Goal: Find specific page/section: Find specific page/section

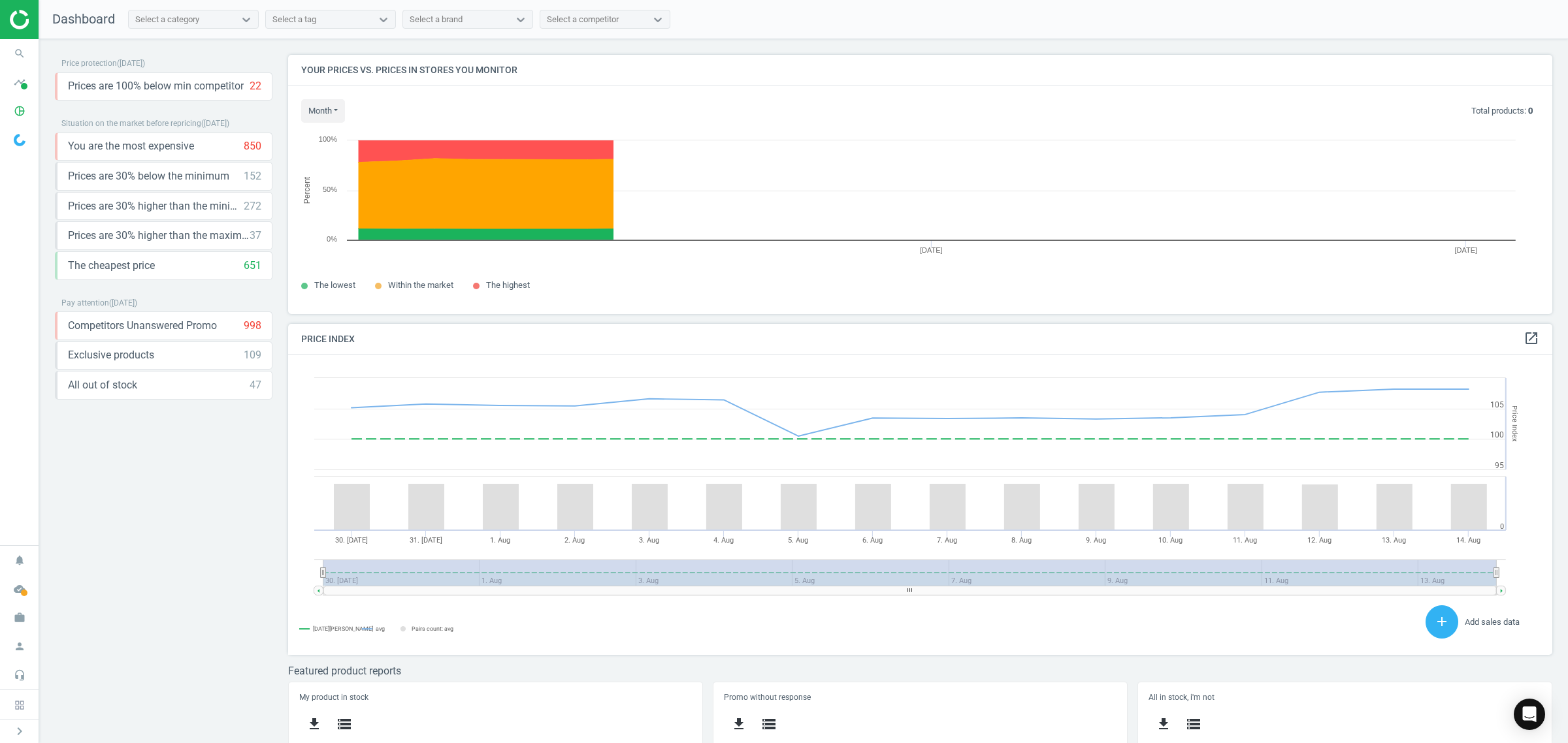
scroll to position [325, 1277]
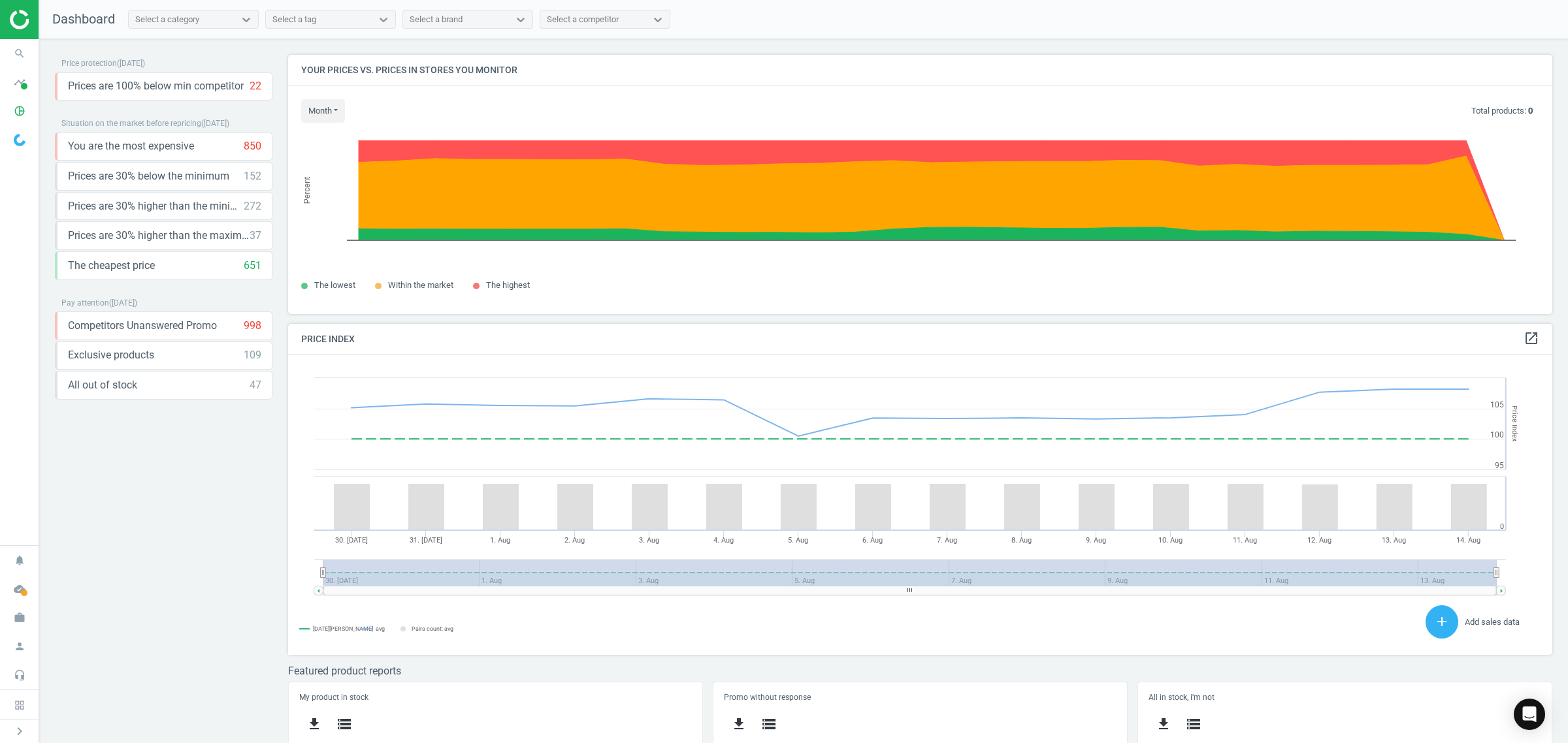
scroll to position [6, 6]
click at [21, 53] on icon "search" at bounding box center [19, 53] width 25 height 25
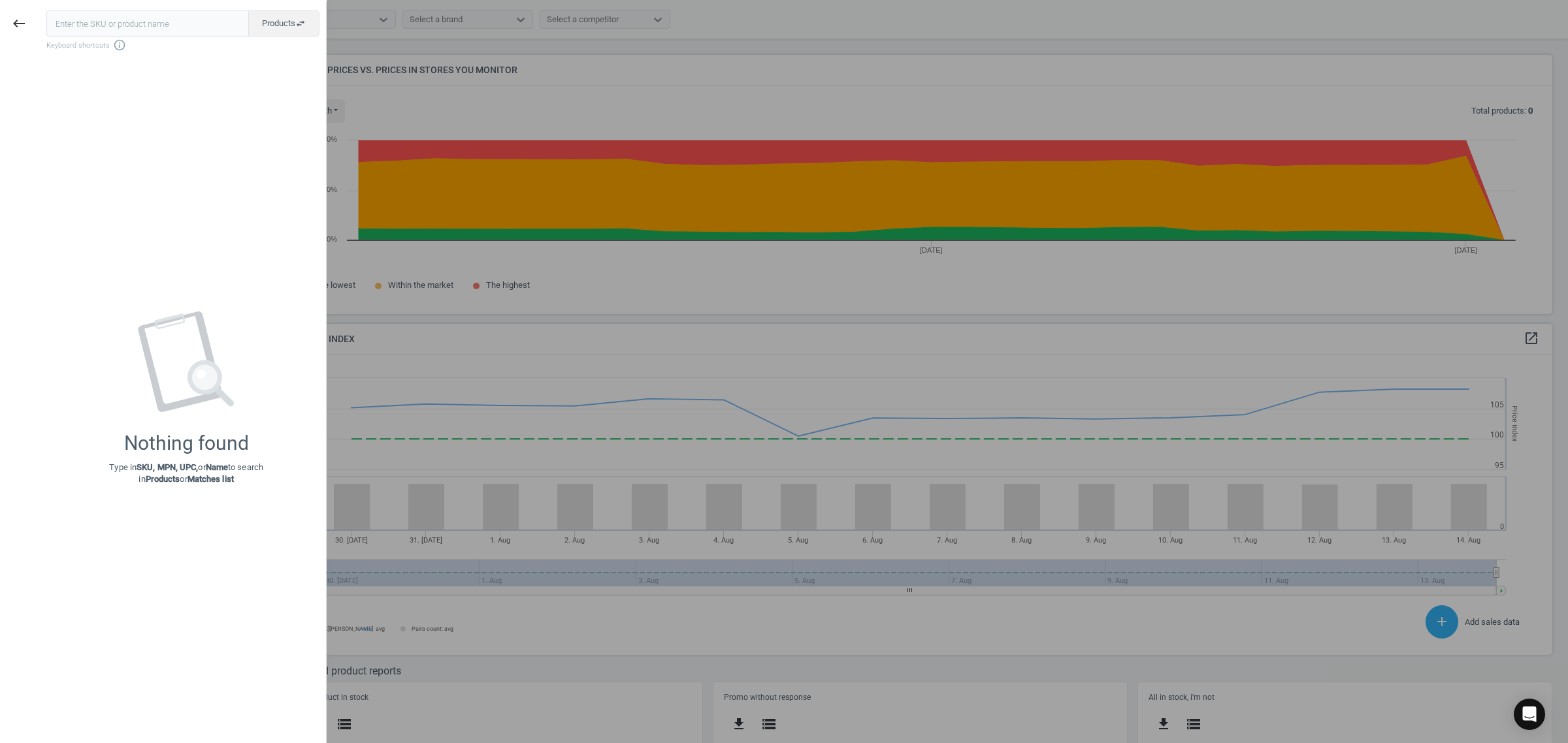
click at [168, 23] on input "text" at bounding box center [148, 24] width 202 height 26
type input "164455"
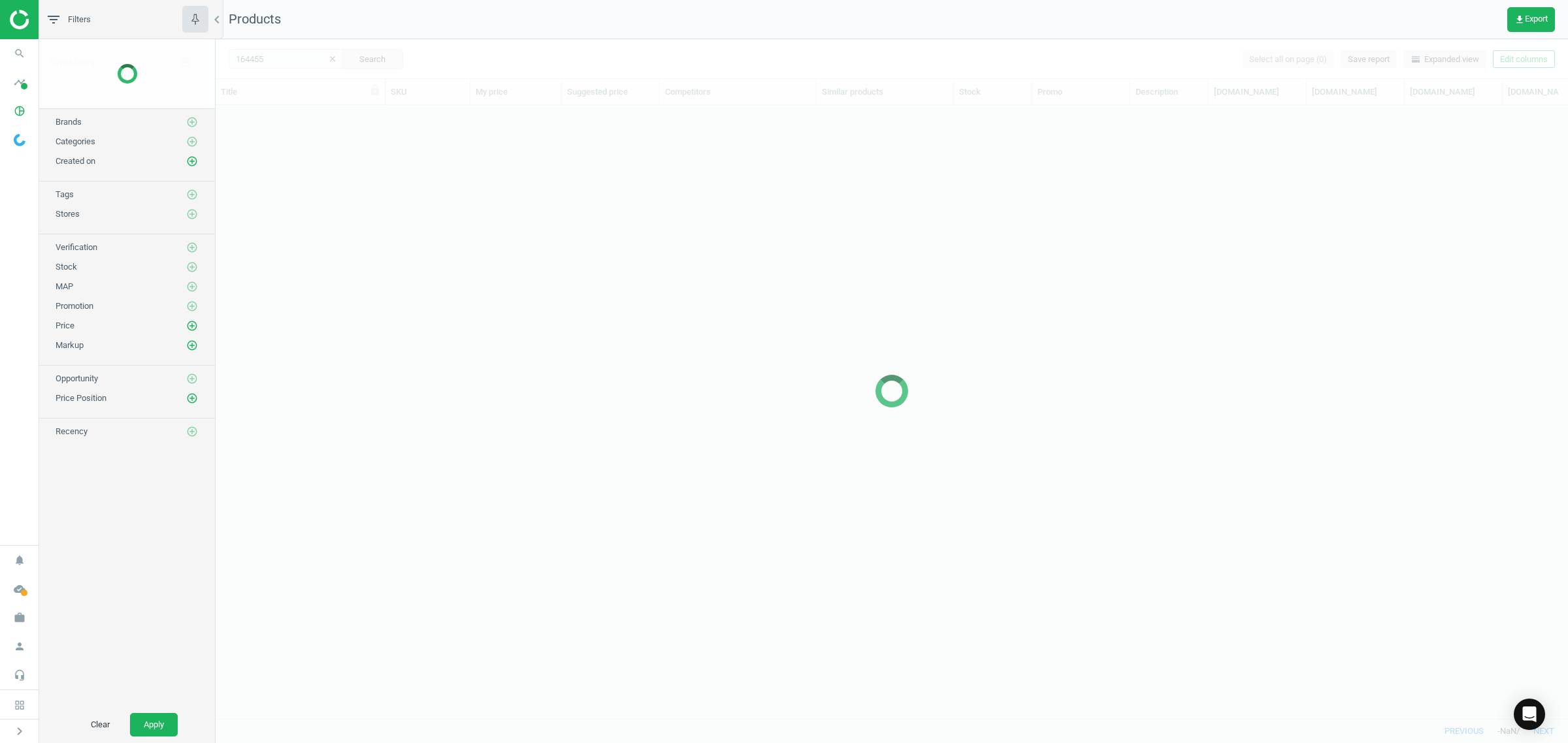
scroll to position [588, 1340]
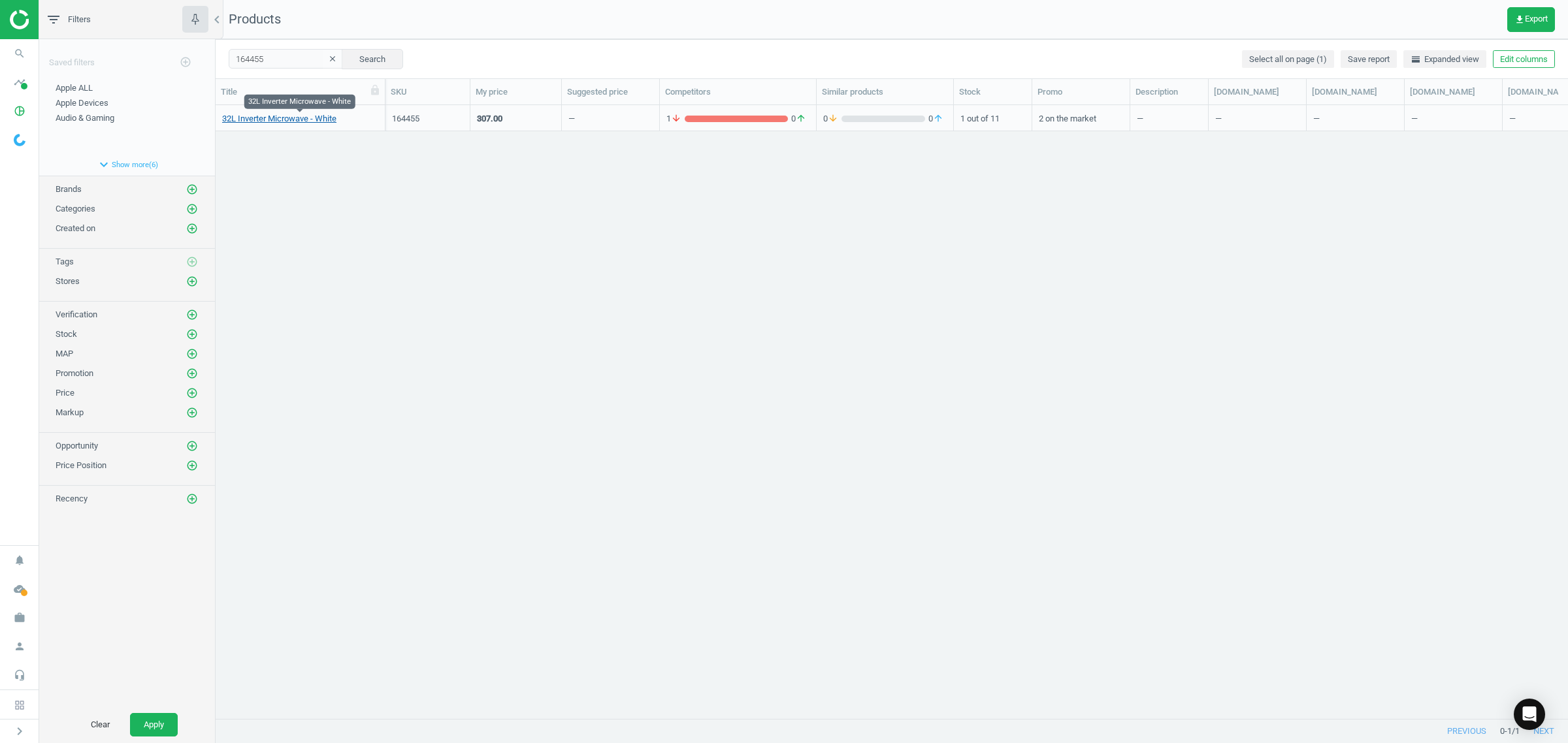
click at [286, 122] on link "32L Inverter Microwave - White" at bounding box center [279, 119] width 114 height 11
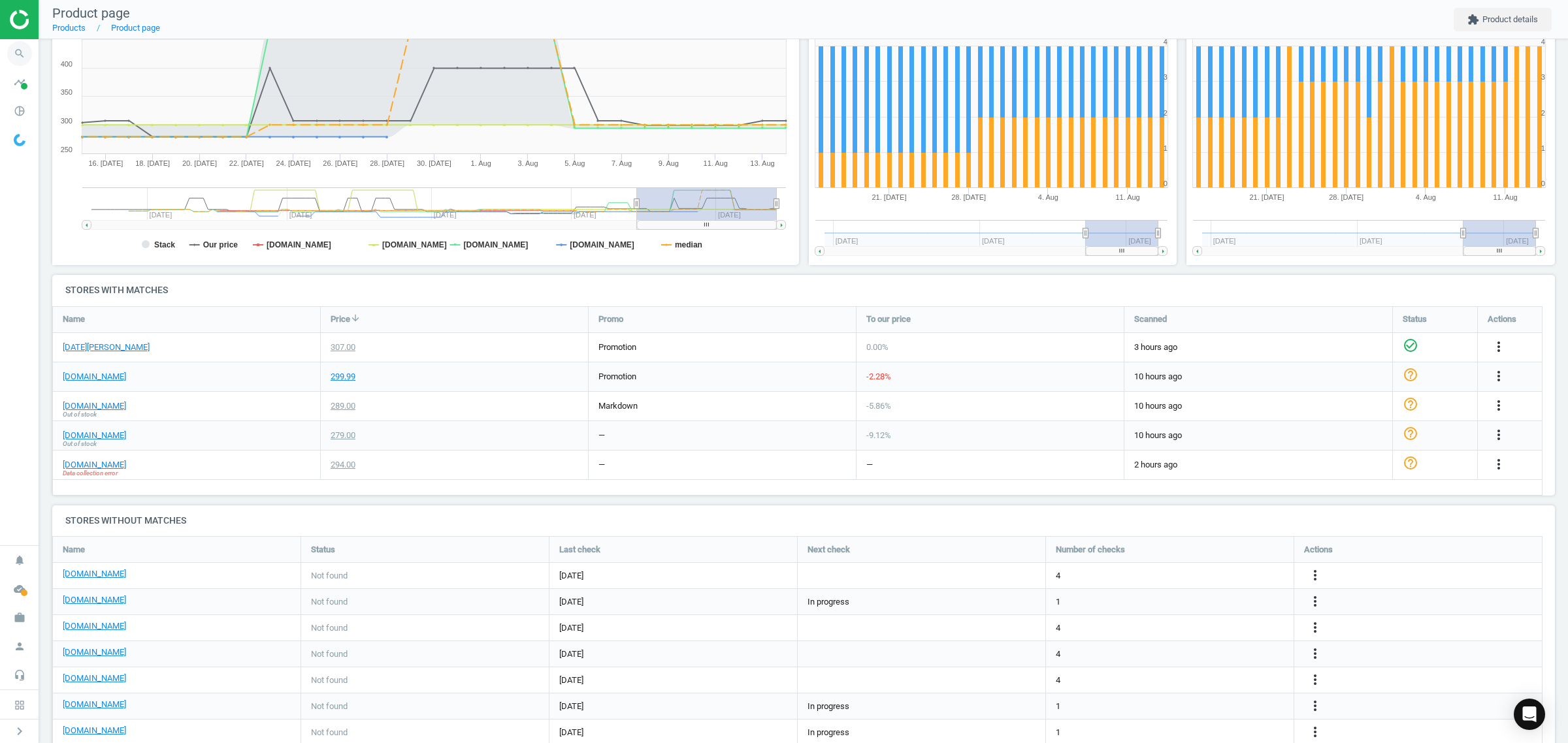
click at [24, 56] on icon "search" at bounding box center [19, 53] width 25 height 25
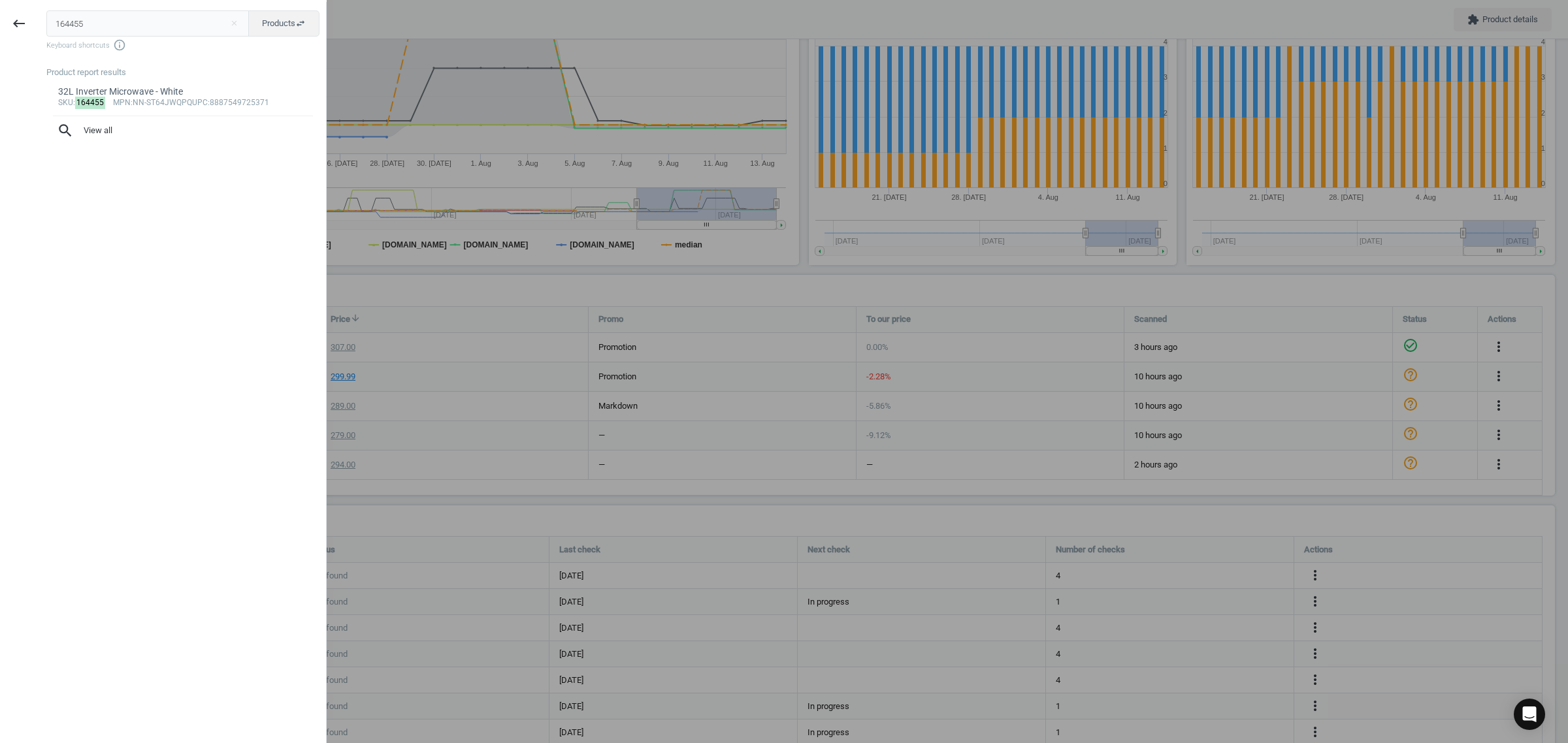
click at [100, 25] on input "164455" at bounding box center [148, 24] width 203 height 26
type input "206081"
click at [162, 100] on div "sku : 206081 mpn :NR-BX421BUSA upc :8887549787270" at bounding box center [183, 103] width 250 height 11
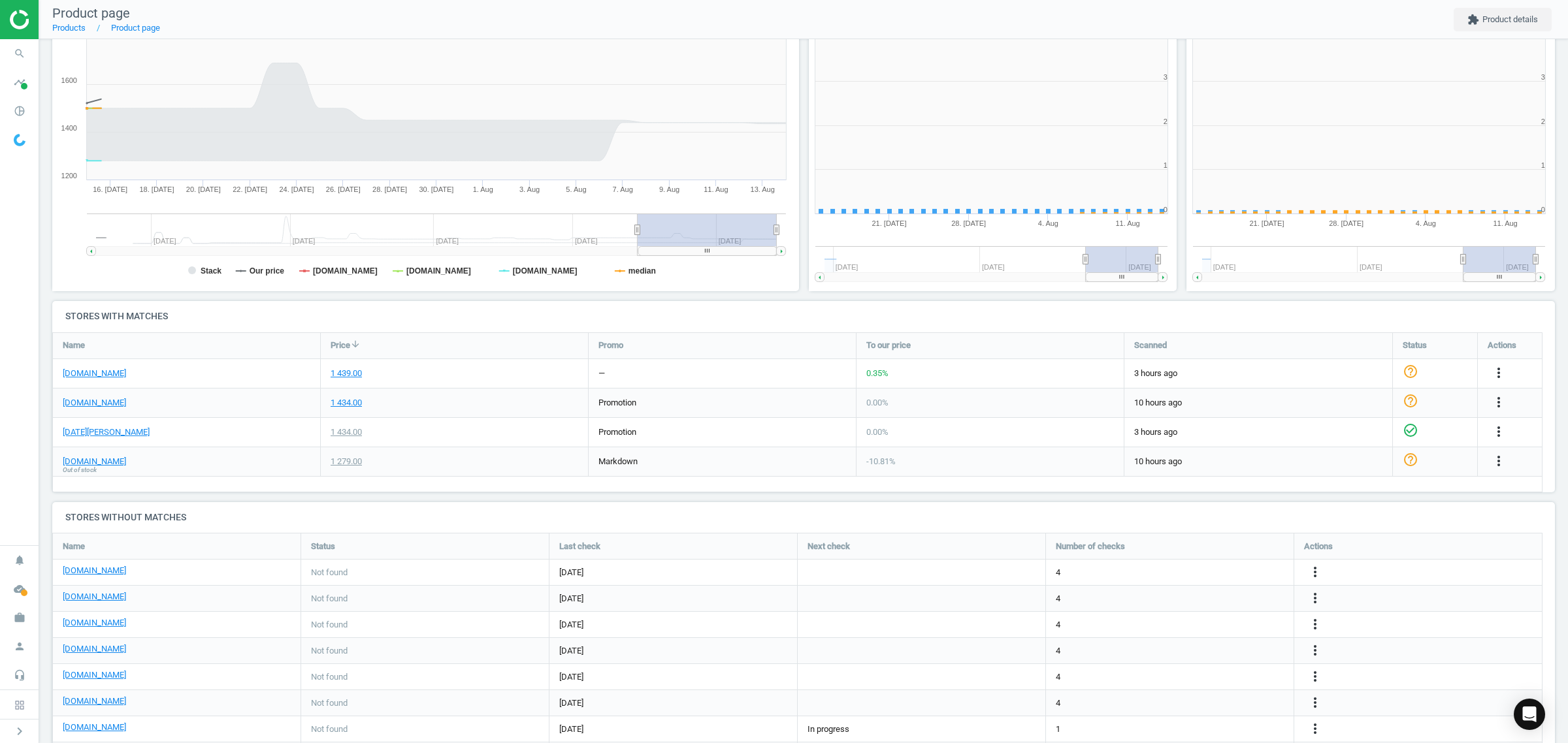
scroll to position [286, 391]
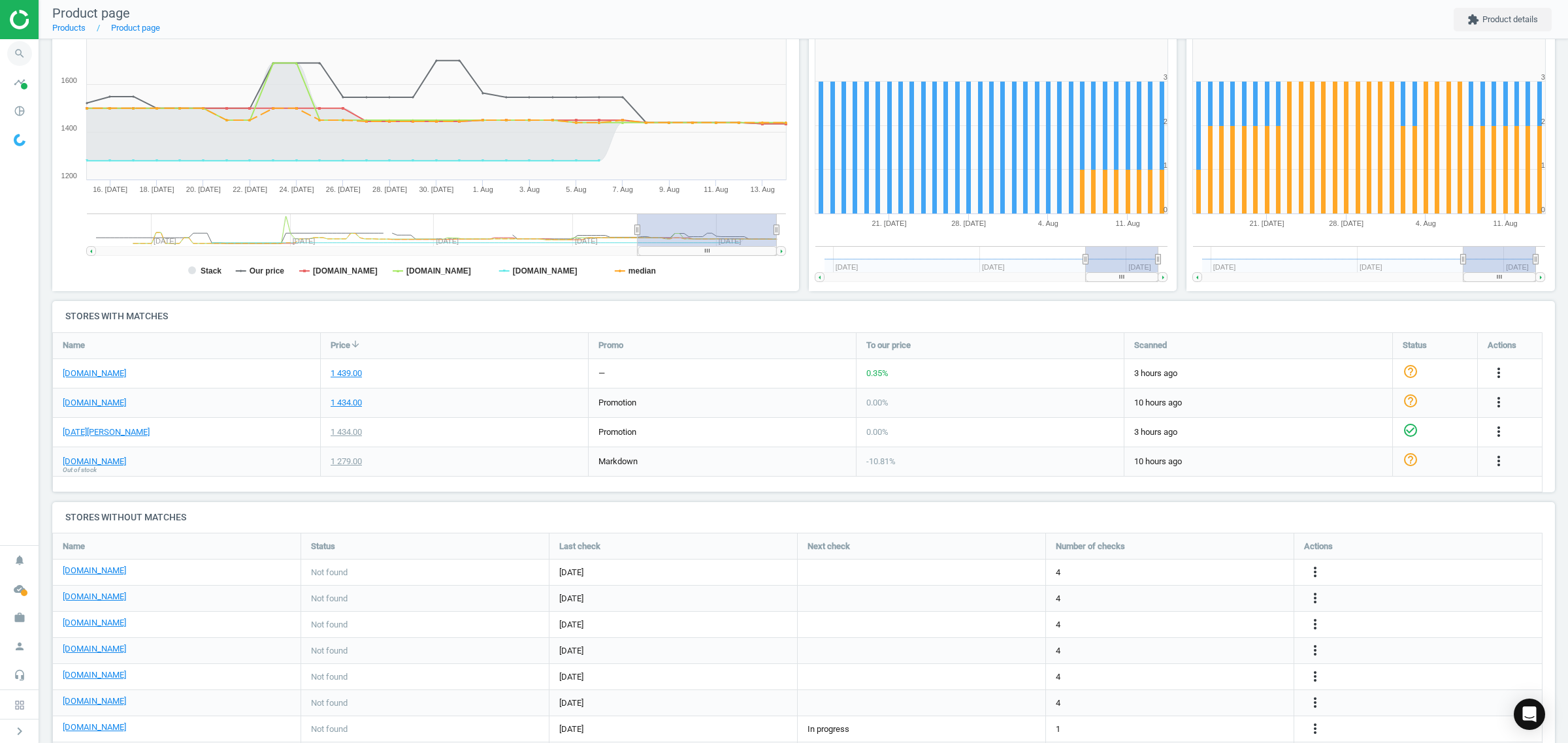
click at [19, 58] on icon "search" at bounding box center [19, 53] width 25 height 25
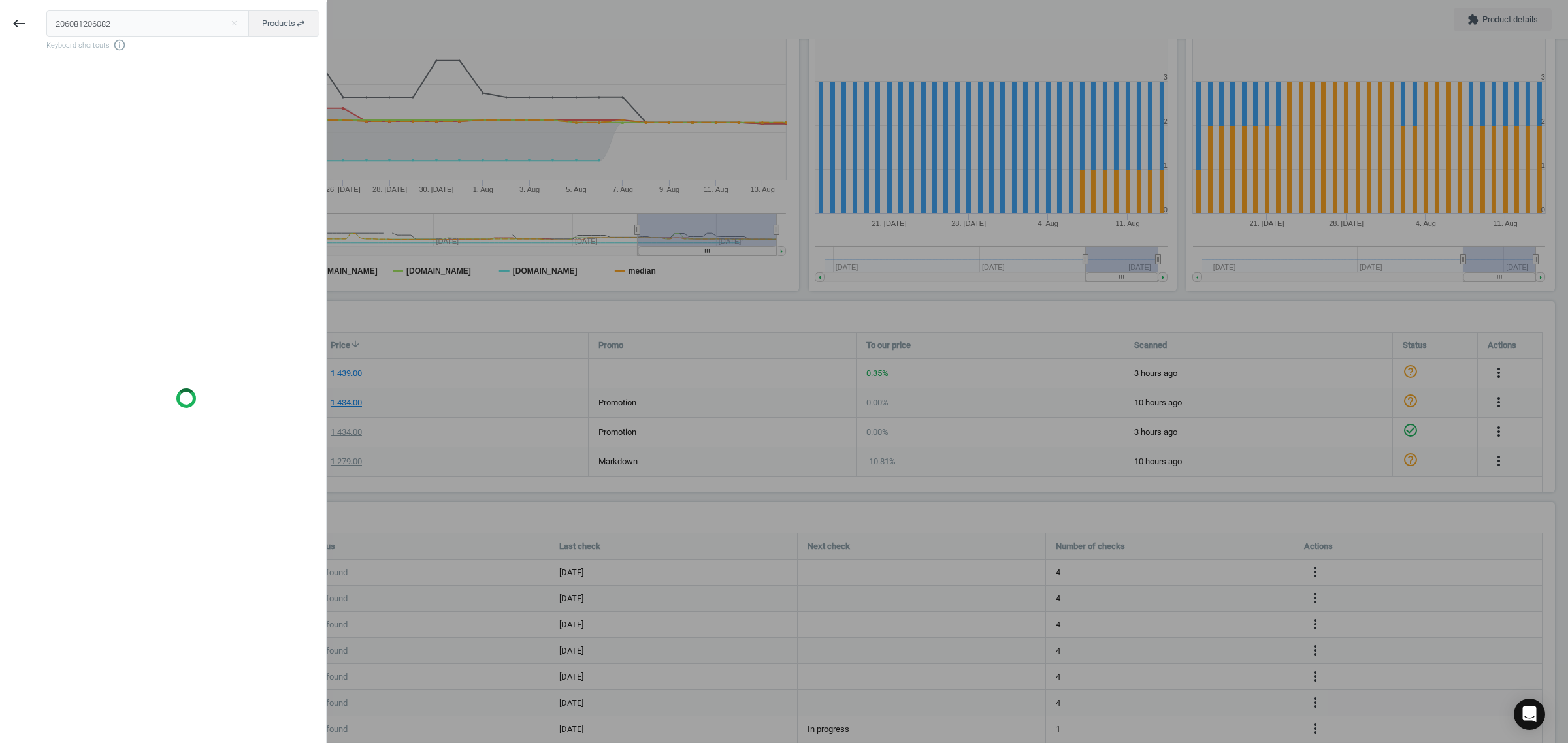
click at [202, 18] on input "206081206082" at bounding box center [148, 24] width 203 height 26
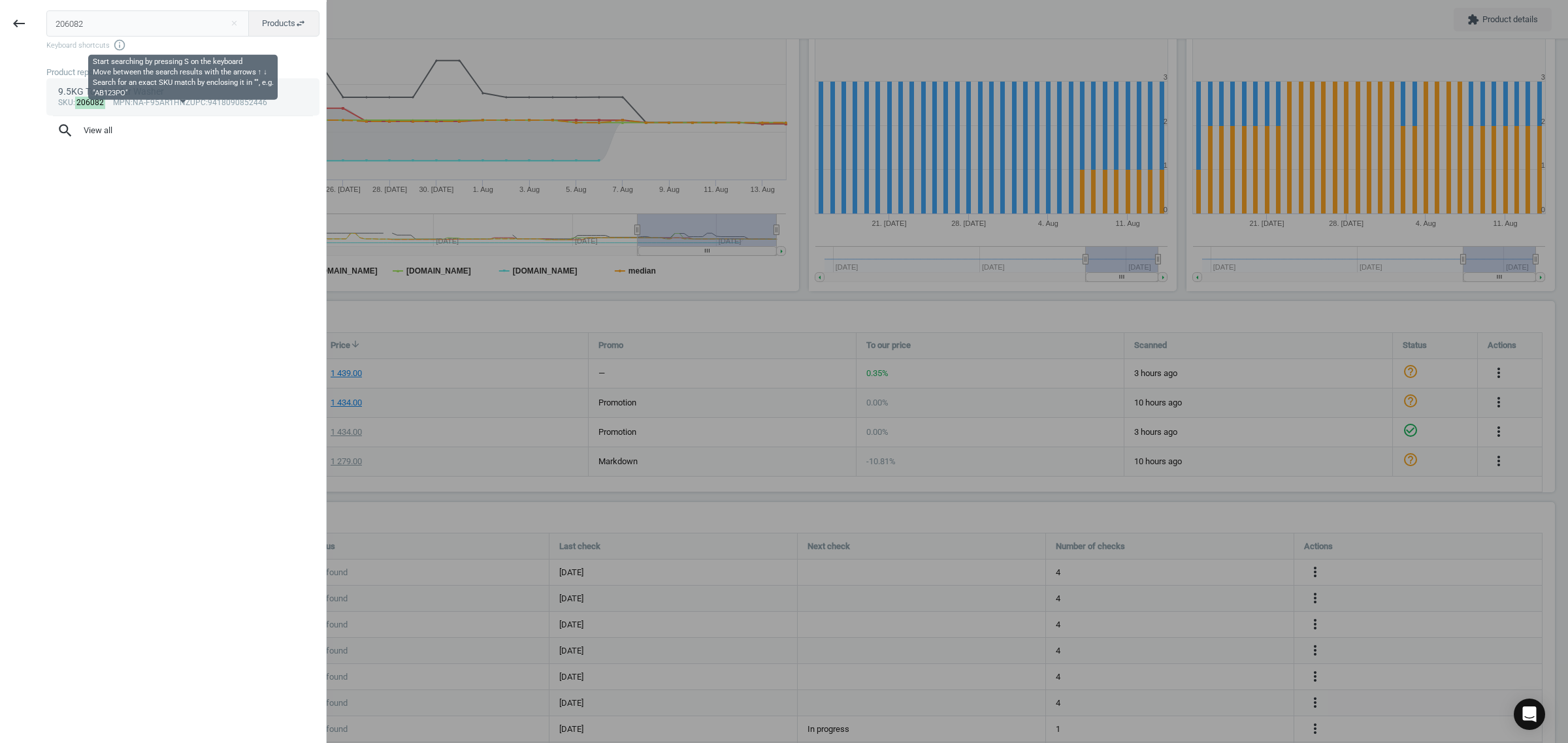
type input "206082"
click at [196, 93] on div "9.5KG Top Loader Washer" at bounding box center [183, 91] width 250 height 12
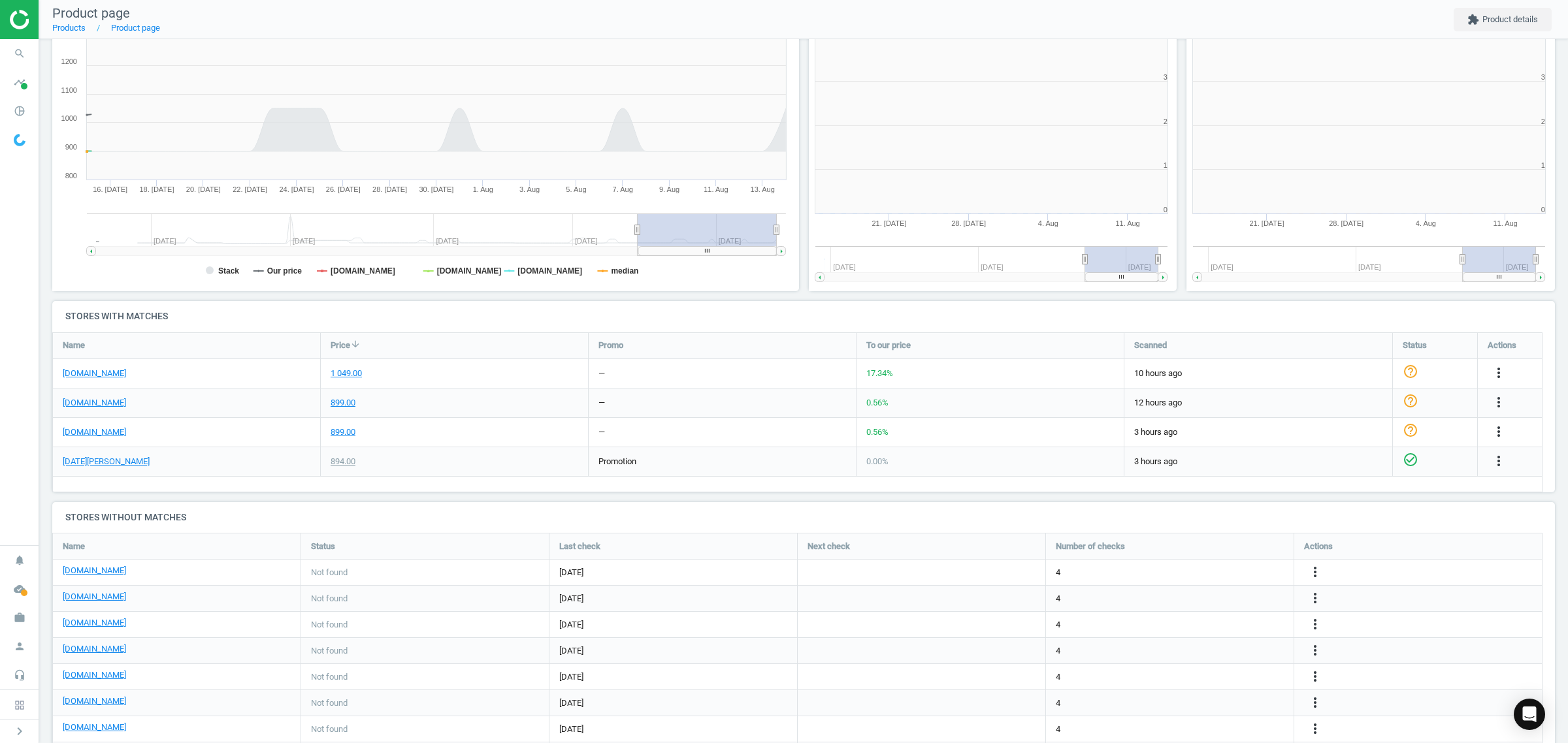
scroll to position [6, 6]
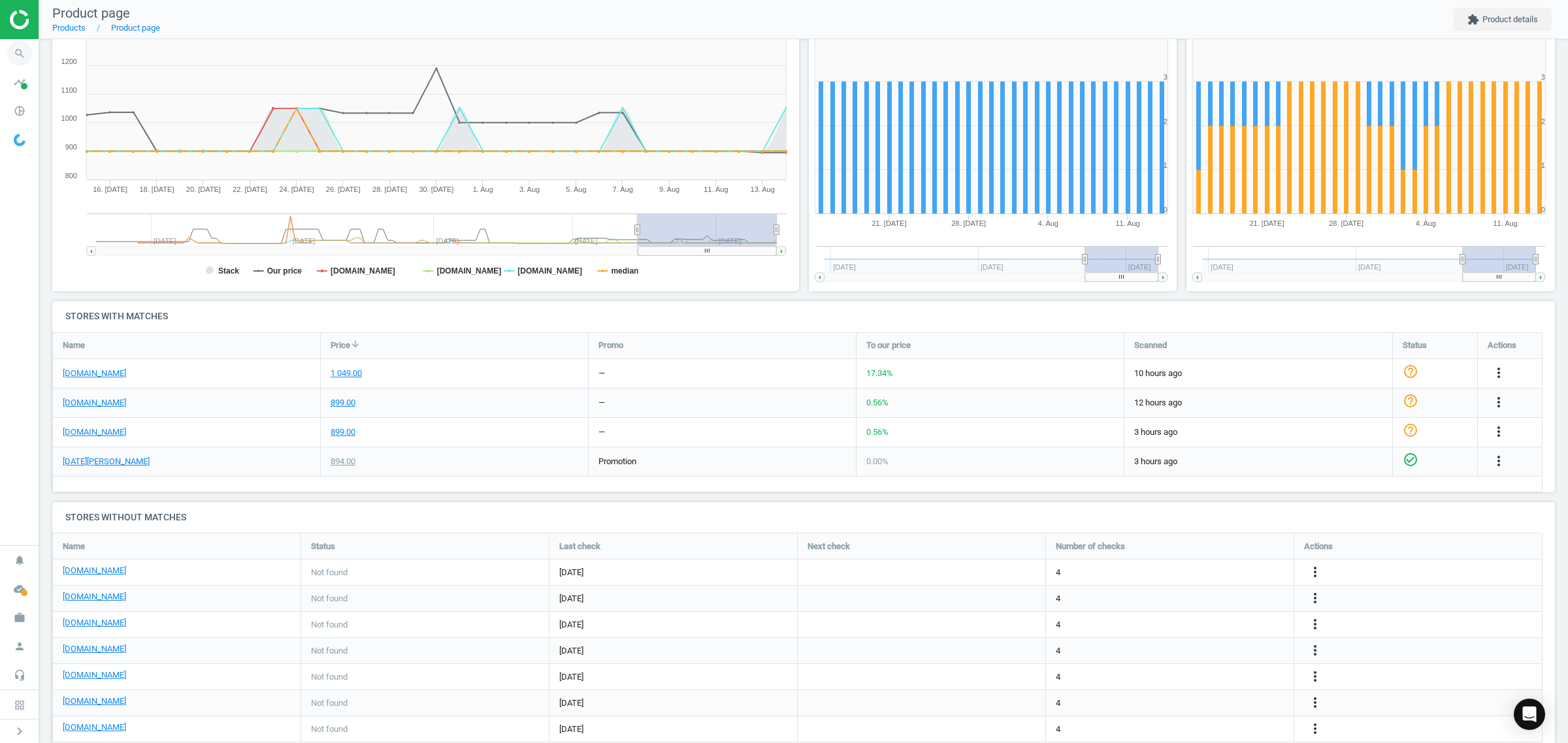
click at [23, 51] on icon "search" at bounding box center [19, 53] width 25 height 25
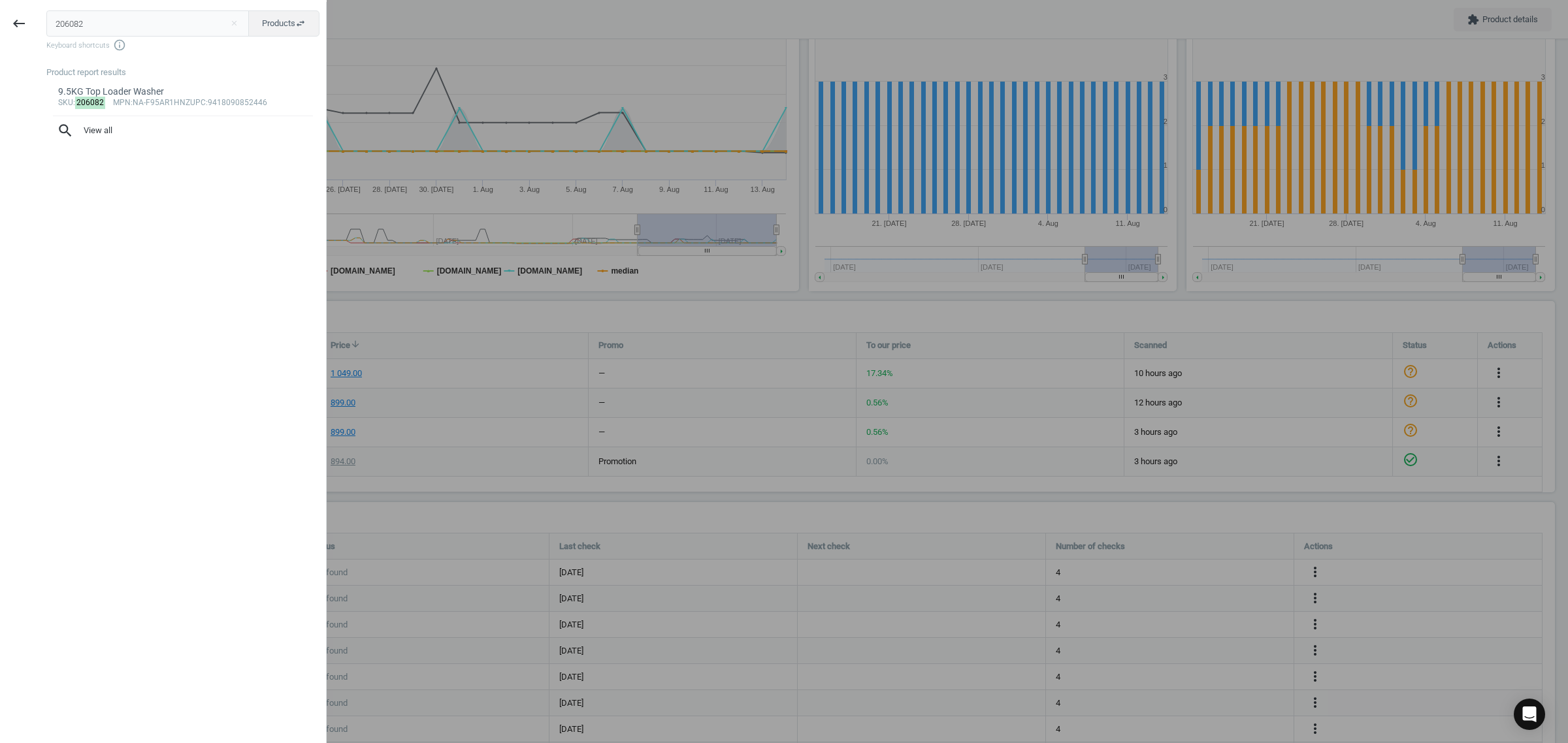
click at [90, 27] on input "206082" at bounding box center [148, 24] width 203 height 26
type input "206083"
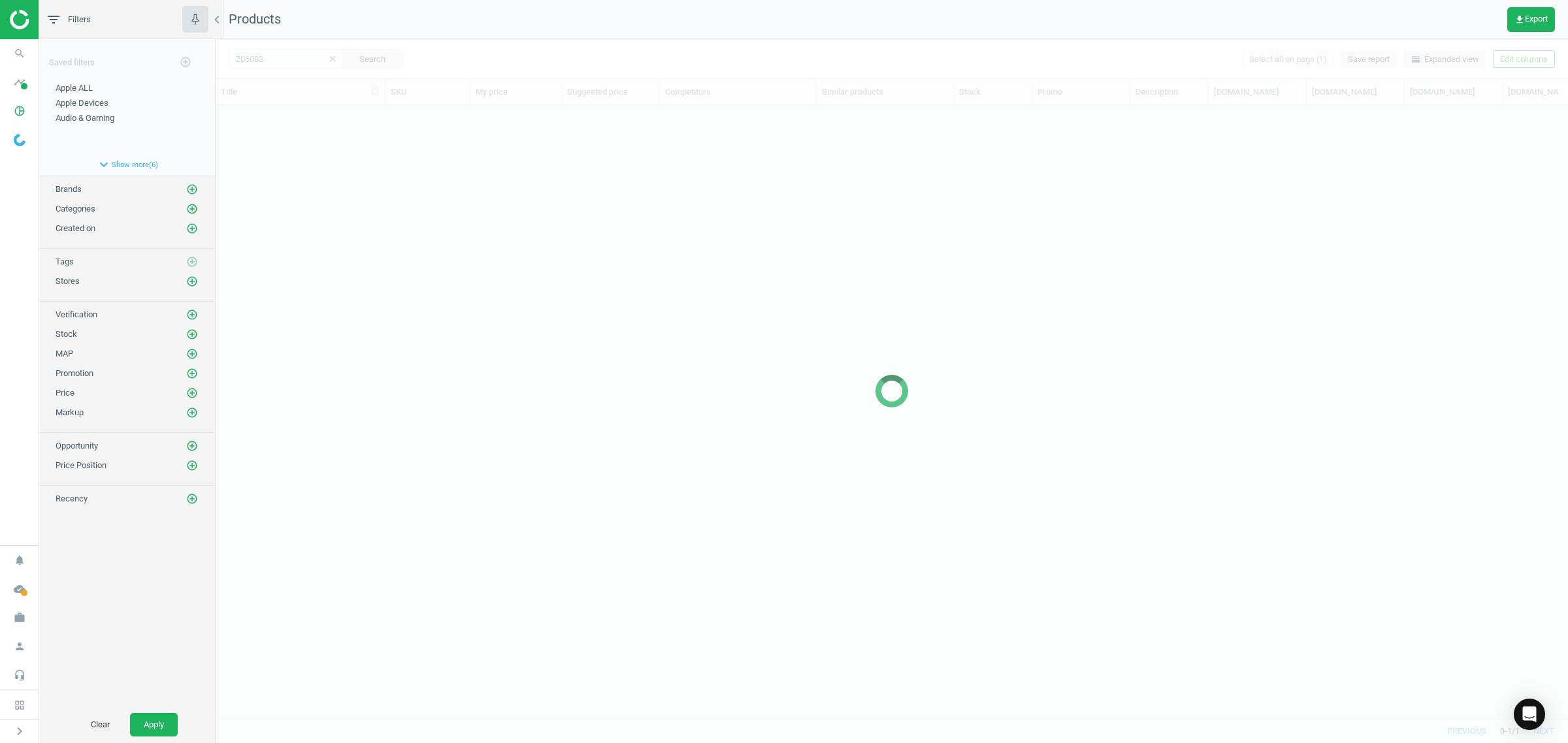
scroll to position [588, 1340]
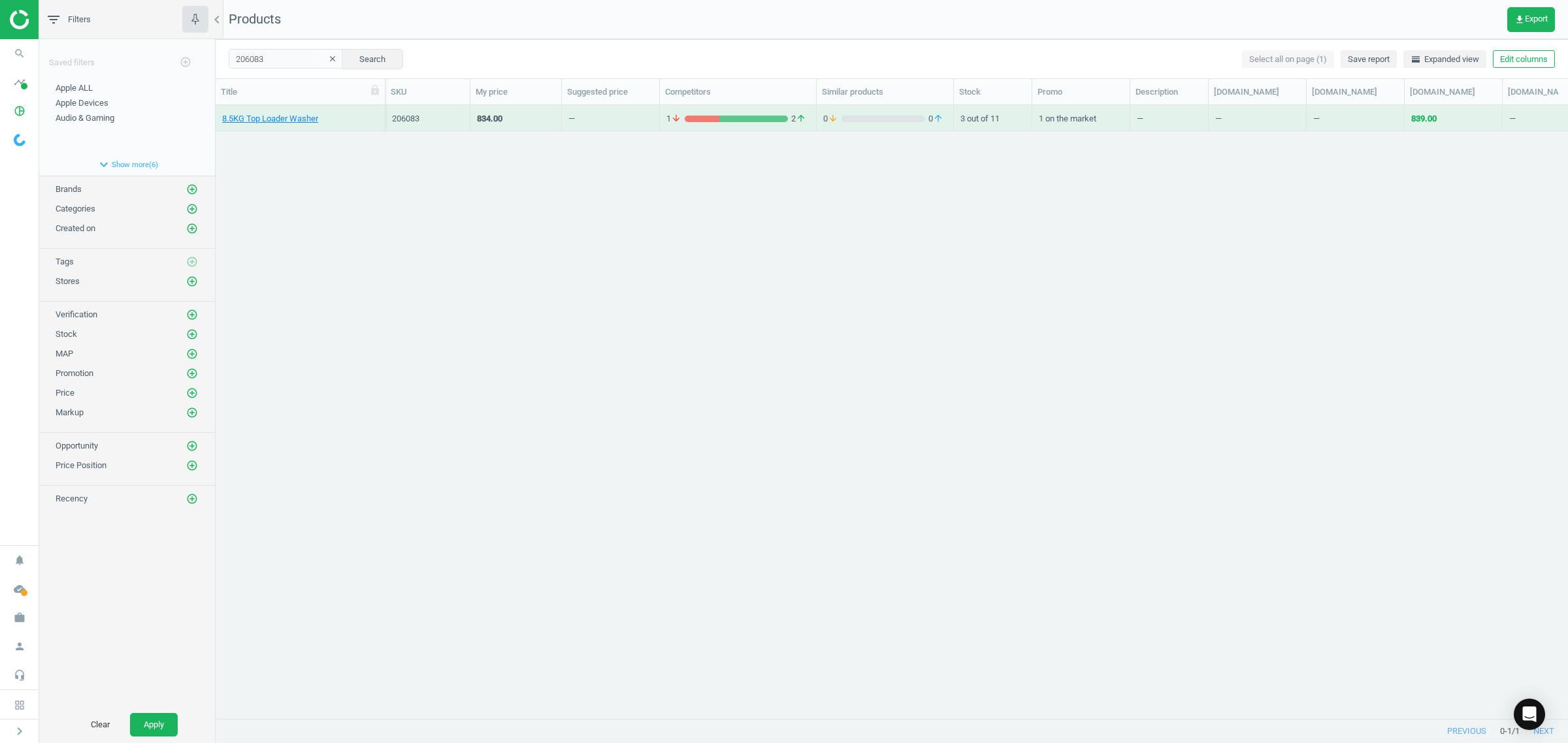
click at [271, 128] on div "8.5KG Top Loader Washer" at bounding box center [300, 121] width 156 height 16
click at [275, 122] on link "8.5KG Top Loader Washer" at bounding box center [270, 119] width 96 height 11
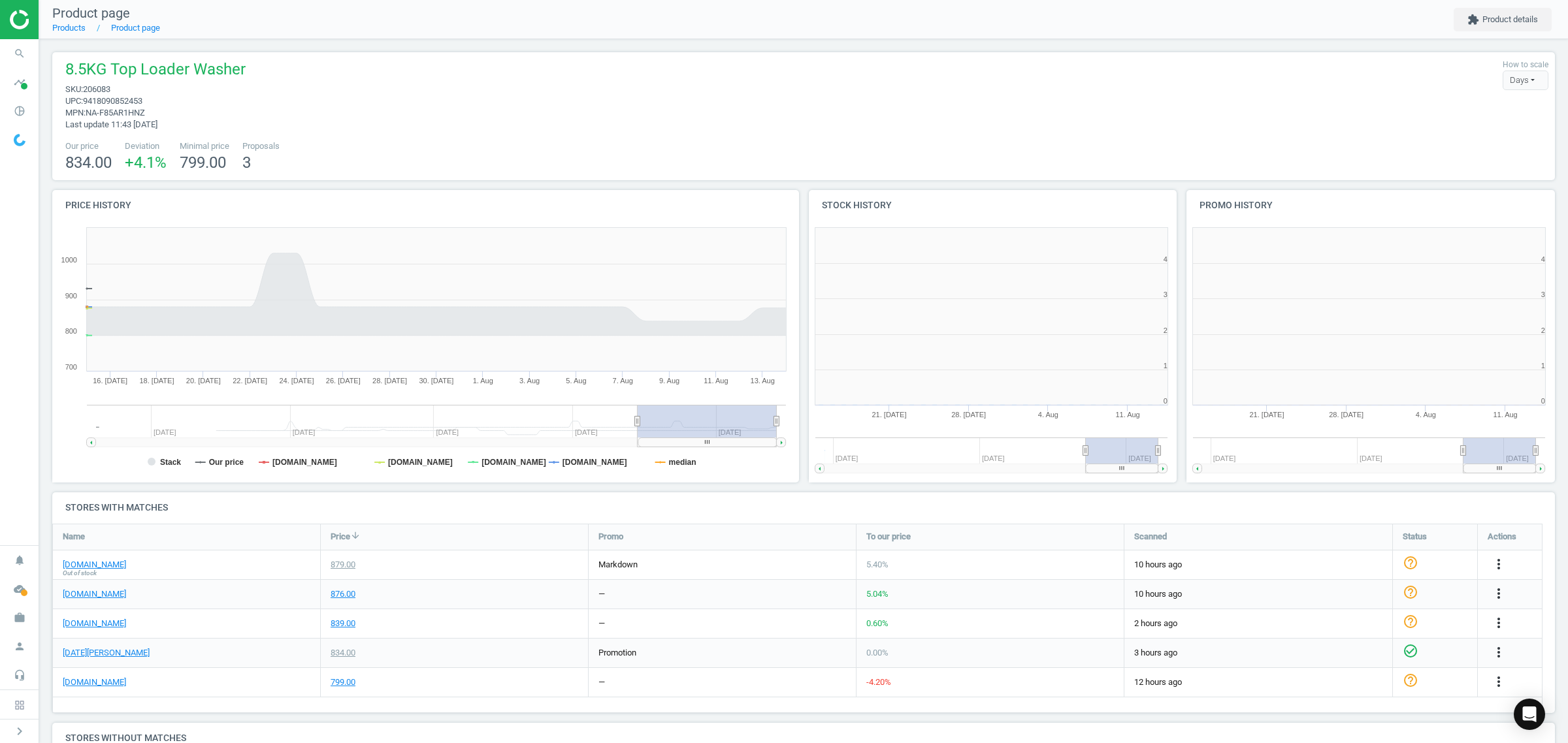
scroll to position [6, 6]
